Goal: Task Accomplishment & Management: Use online tool/utility

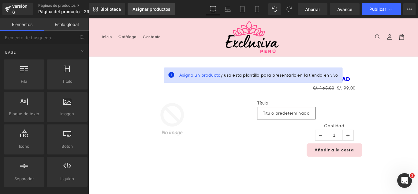
click at [164, 11] on font "Asignar productos" at bounding box center [151, 8] width 38 height 5
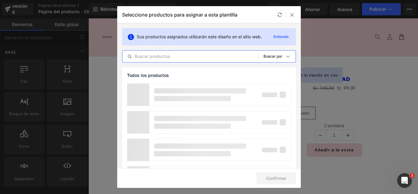
click at [192, 57] on input "text" at bounding box center [190, 56] width 136 height 7
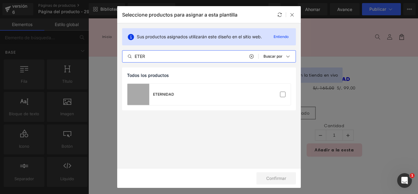
type input "ETER"
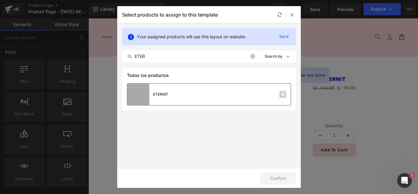
click at [282, 95] on label at bounding box center [283, 94] width 6 height 6
click at [283, 94] on input "checkbox" at bounding box center [283, 94] width 0 height 0
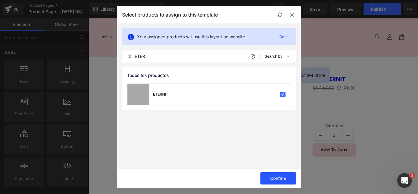
click at [277, 177] on button "Confirm" at bounding box center [277, 178] width 35 height 12
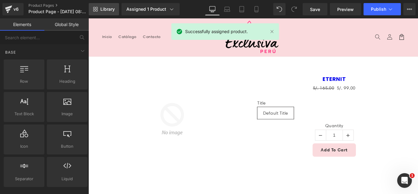
click at [107, 11] on span "Library" at bounding box center [107, 9] width 14 height 6
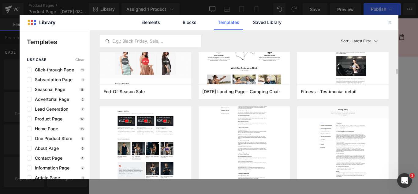
scroll to position [275, 0]
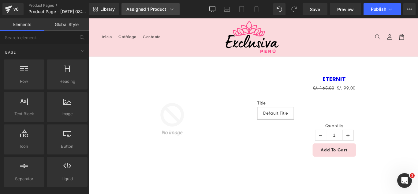
click at [150, 7] on div "Assigned 1 Product" at bounding box center [150, 9] width 48 height 6
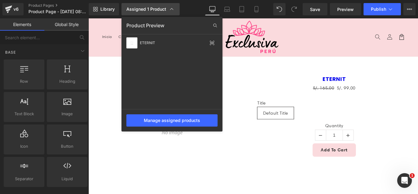
click at [150, 7] on div "Assigned 1 Product" at bounding box center [150, 9] width 48 height 6
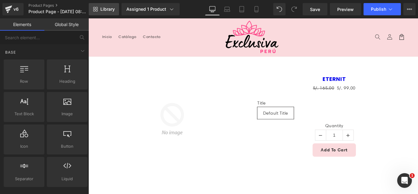
click at [109, 7] on span "Library" at bounding box center [107, 9] width 14 height 6
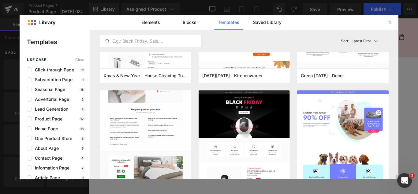
scroll to position [1529, 0]
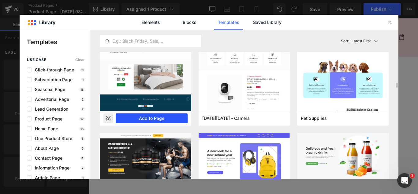
click at [175, 117] on button "Add to Page" at bounding box center [152, 118] width 72 height 10
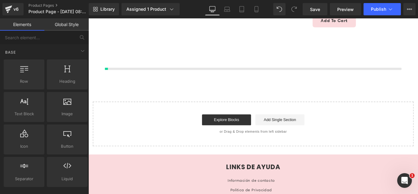
scroll to position [145, 0]
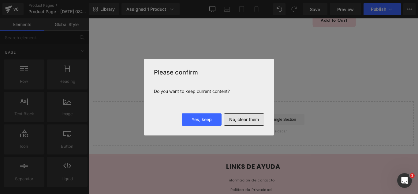
click at [256, 119] on button "No, clear them" at bounding box center [244, 119] width 40 height 12
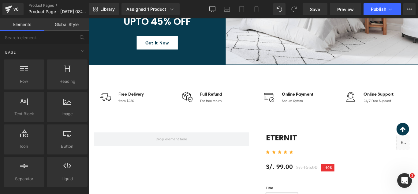
scroll to position [214, 0]
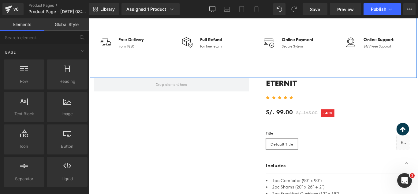
click at [183, 69] on div "Image Free Delivery Text Block from $250 Text Block Icon List Image Full Refund…" at bounding box center [273, 47] width 367 height 76
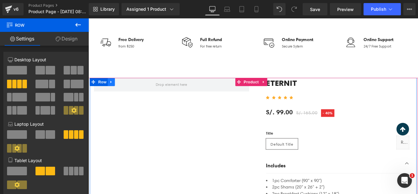
click at [112, 89] on icon at bounding box center [114, 89] width 4 height 5
click at [128, 89] on icon at bounding box center [130, 89] width 4 height 4
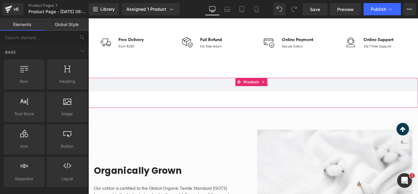
drag, startPoint x: 285, startPoint y: 89, endPoint x: 287, endPoint y: 91, distance: 3.3
click at [286, 89] on icon at bounding box center [285, 89] width 4 height 5
click at [290, 90] on icon at bounding box center [289, 89] width 4 height 5
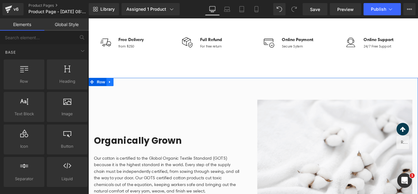
click at [111, 87] on icon at bounding box center [112, 89] width 4 height 5
click at [126, 90] on icon at bounding box center [128, 89] width 4 height 5
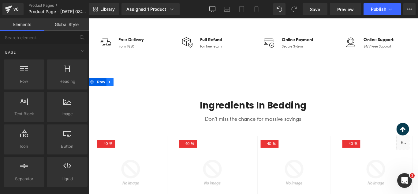
click at [110, 89] on icon at bounding box center [112, 89] width 4 height 5
click at [126, 89] on icon at bounding box center [128, 89] width 4 height 4
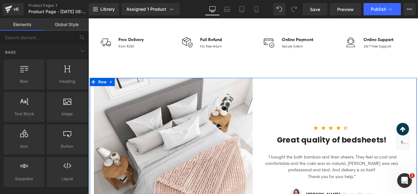
drag, startPoint x: 113, startPoint y: 89, endPoint x: 119, endPoint y: 89, distance: 5.2
click at [113, 89] on icon at bounding box center [114, 89] width 4 height 5
click at [128, 89] on icon at bounding box center [130, 89] width 4 height 4
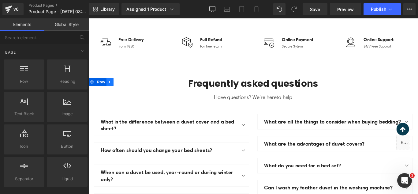
click at [112, 89] on icon at bounding box center [112, 89] width 1 height 3
click at [126, 89] on icon at bounding box center [128, 89] width 4 height 4
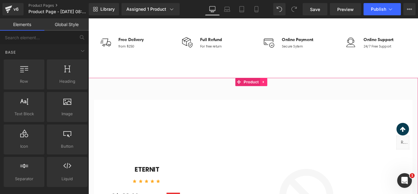
click at [286, 92] on link at bounding box center [285, 89] width 8 height 9
click at [290, 92] on link at bounding box center [289, 89] width 8 height 9
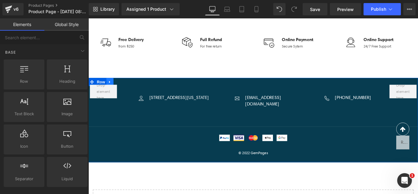
click at [111, 87] on link at bounding box center [113, 89] width 8 height 9
click at [128, 89] on icon at bounding box center [128, 89] width 4 height 4
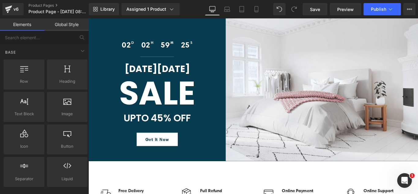
scroll to position [0, 0]
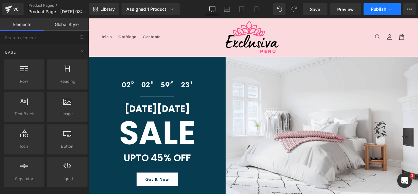
click at [387, 9] on button "Publish" at bounding box center [381, 9] width 37 height 12
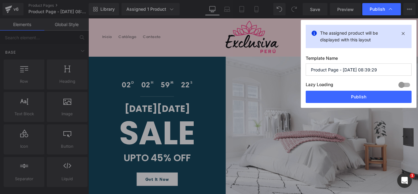
click at [378, 69] on input "Product Page - Aug 29, 08:39:29" at bounding box center [358, 69] width 106 height 12
click at [379, 69] on input "Product Page - Aug 29, 08:39:29" at bounding box center [358, 69] width 106 height 12
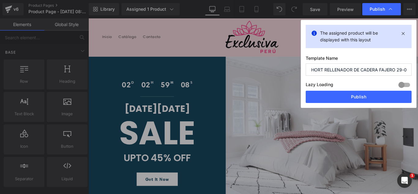
scroll to position [0, 5]
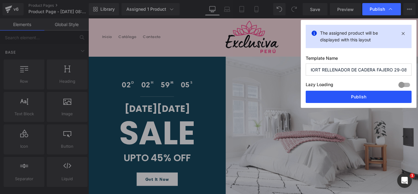
type input "SHORT RELLENADOR DE CADERA FAJERO 29-08"
click at [361, 97] on button "Publish" at bounding box center [358, 97] width 106 height 12
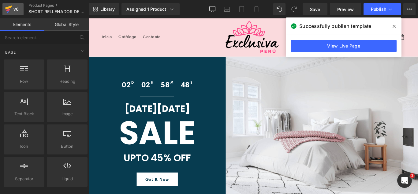
click at [13, 11] on div "v6" at bounding box center [16, 9] width 8 height 8
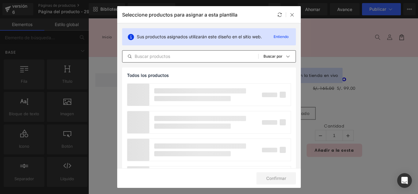
click at [190, 57] on input "text" at bounding box center [190, 56] width 136 height 7
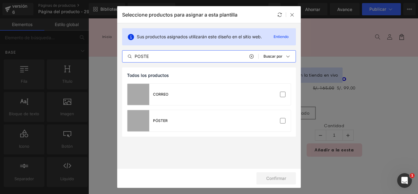
type input "POSTE"
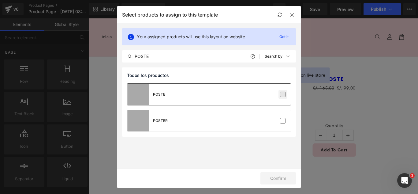
click at [283, 94] on label at bounding box center [283, 94] width 6 height 6
click at [283, 94] on input "checkbox" at bounding box center [283, 94] width 0 height 0
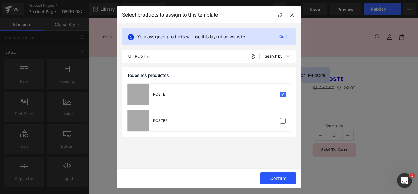
click at [283, 174] on button "Confirm" at bounding box center [277, 178] width 35 height 12
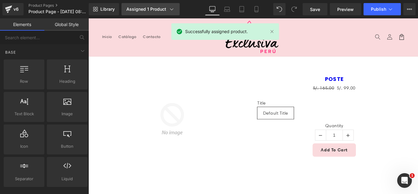
click at [162, 11] on div "Assigned 1 Product" at bounding box center [150, 9] width 48 height 6
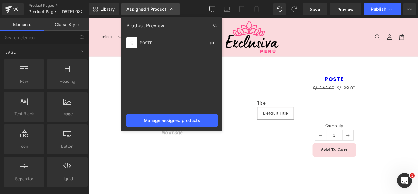
click at [166, 10] on div "Assigned 1 Product" at bounding box center [150, 9] width 48 height 6
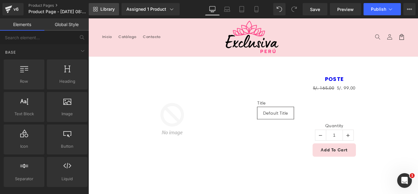
click at [103, 10] on span "Library" at bounding box center [107, 9] width 14 height 6
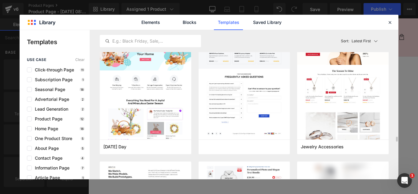
scroll to position [2202, 0]
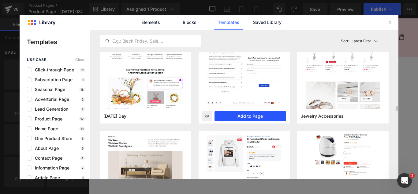
drag, startPoint x: 256, startPoint y: 114, endPoint x: 188, endPoint y: 107, distance: 68.5
click at [256, 114] on button "Add to Page" at bounding box center [250, 116] width 72 height 10
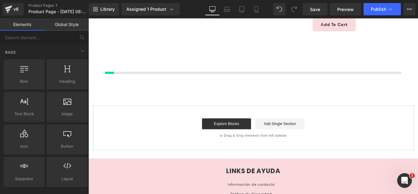
scroll to position [145, 0]
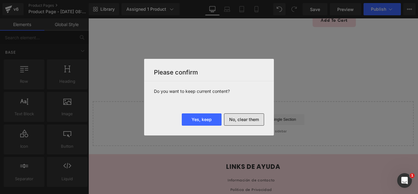
click at [251, 115] on button "No, clear them" at bounding box center [244, 119] width 40 height 12
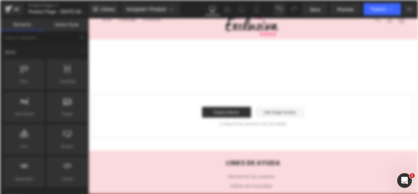
scroll to position [0, 0]
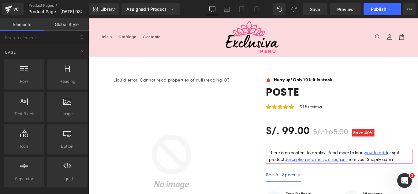
click at [196, 28] on header "Menu Inicio Catálogo Contacto Iniciar sesión Inicio Catálogo Contacto" at bounding box center [273, 39] width 370 height 43
click at [88, 18] on div at bounding box center [88, 18] width 0 height 0
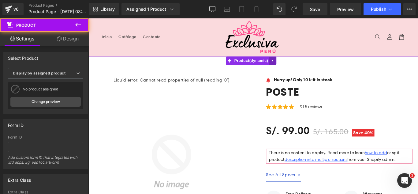
click at [296, 69] on link at bounding box center [295, 65] width 8 height 9
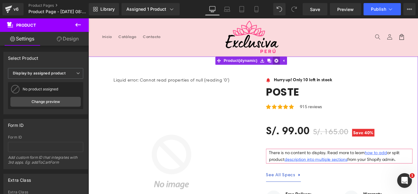
click at [296, 65] on link at bounding box center [299, 65] width 8 height 9
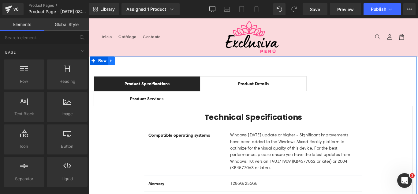
click at [113, 67] on icon at bounding box center [114, 66] width 4 height 5
click at [129, 66] on icon at bounding box center [130, 66] width 4 height 4
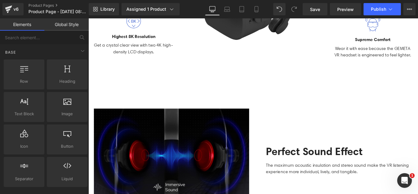
scroll to position [183, 0]
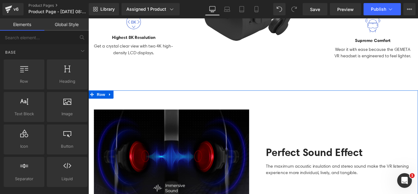
drag, startPoint x: 108, startPoint y: 102, endPoint x: 113, endPoint y: 103, distance: 4.4
click at [110, 102] on icon at bounding box center [112, 103] width 4 height 5
click at [126, 102] on icon at bounding box center [128, 103] width 4 height 5
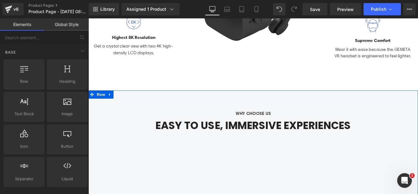
click at [111, 103] on icon at bounding box center [112, 103] width 4 height 5
click at [128, 103] on icon at bounding box center [128, 104] width 4 height 4
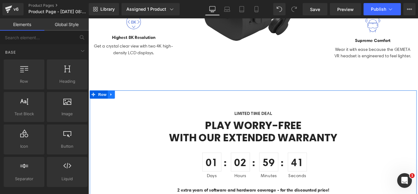
click at [113, 104] on icon at bounding box center [114, 103] width 4 height 5
click at [129, 102] on icon at bounding box center [130, 104] width 4 height 4
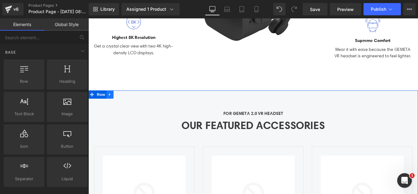
drag, startPoint x: 112, startPoint y: 104, endPoint x: 118, endPoint y: 104, distance: 5.5
click at [112, 104] on icon at bounding box center [112, 103] width 4 height 5
click at [127, 103] on icon at bounding box center [128, 103] width 4 height 5
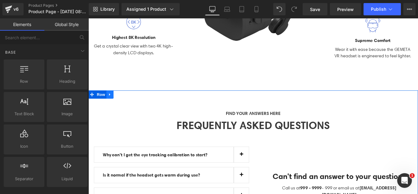
click at [112, 104] on icon at bounding box center [112, 103] width 4 height 5
click at [126, 101] on icon at bounding box center [128, 103] width 4 height 5
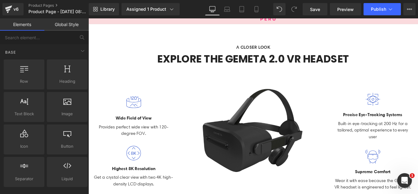
scroll to position [0, 0]
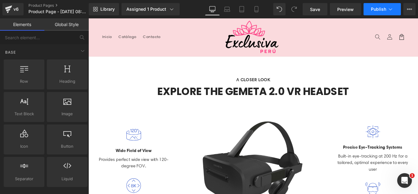
click at [394, 13] on button "Publish" at bounding box center [381, 9] width 37 height 12
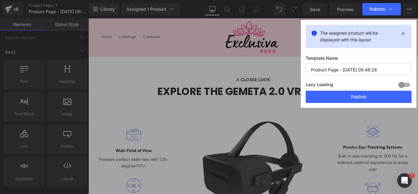
click at [373, 65] on input "Product Page - [DATE] 08:48:26" at bounding box center [358, 69] width 106 height 12
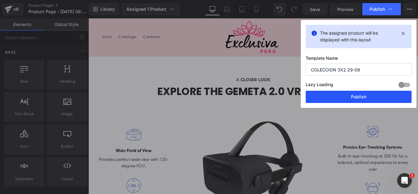
type input "COLECCION 3X2 29-08"
click at [376, 94] on button "Publish" at bounding box center [358, 97] width 106 height 12
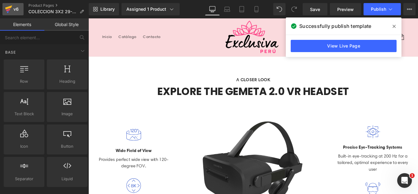
click at [15, 6] on div "v6" at bounding box center [16, 9] width 8 height 8
